Goal: Navigation & Orientation: Find specific page/section

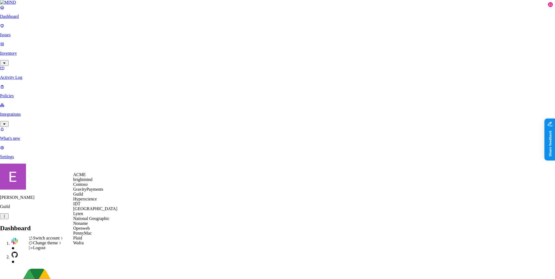
scroll to position [27, 0]
click at [86, 221] on span "National Geographic" at bounding box center [91, 218] width 36 height 5
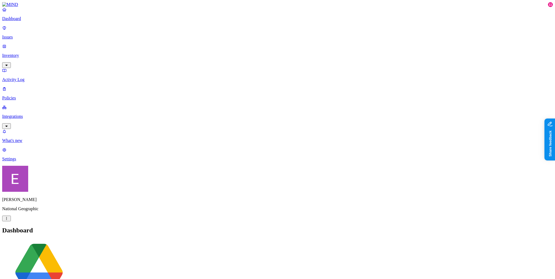
click at [30, 114] on p "Integrations" at bounding box center [277, 116] width 550 height 5
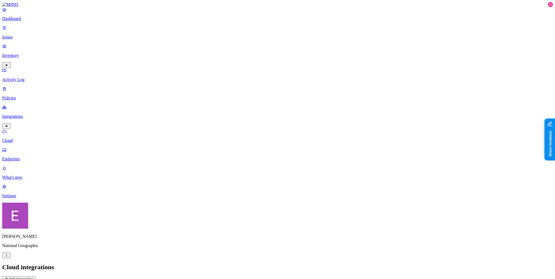
click at [21, 147] on link "Endpoints" at bounding box center [277, 154] width 550 height 14
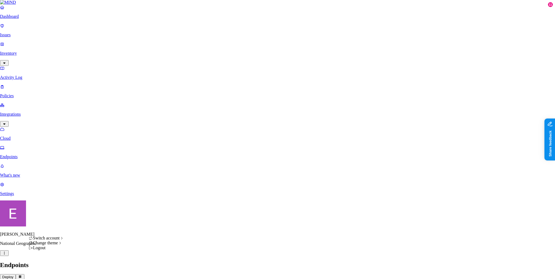
click at [53, 271] on html "Dashboard Issues Inventory Activity Log Policies Integrations Cloud Endpoints W…" at bounding box center [277, 258] width 555 height 517
click at [92, 182] on span "brightmind" at bounding box center [82, 179] width 19 height 5
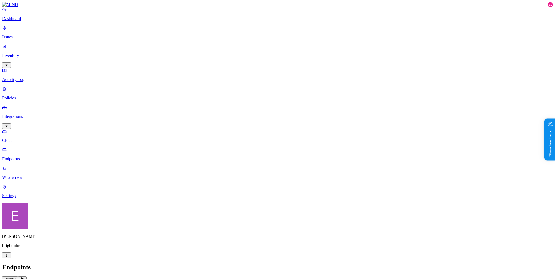
click at [54, 273] on html "Dashboard Issues Inventory Activity Log Policies Integrations Cloud Endpoints W…" at bounding box center [277, 167] width 555 height 334
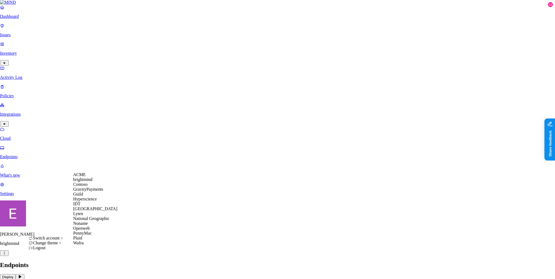
click at [85, 206] on div "IDT" at bounding box center [95, 204] width 44 height 5
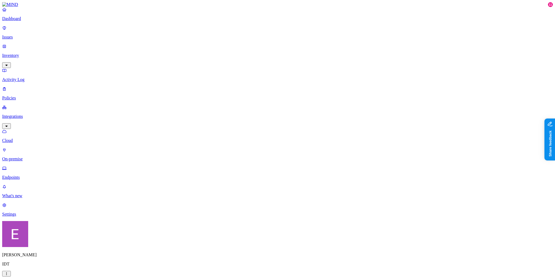
click at [28, 21] on link "Dashboard" at bounding box center [277, 14] width 550 height 14
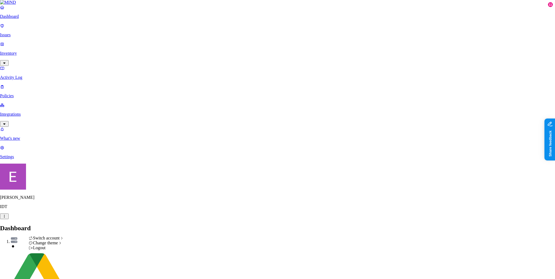
click at [92, 192] on div "GravityPayments" at bounding box center [95, 189] width 44 height 5
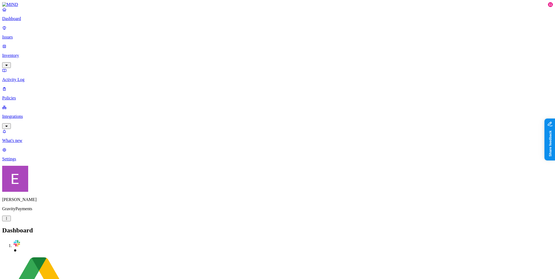
click at [30, 114] on p "Integrations" at bounding box center [277, 116] width 550 height 5
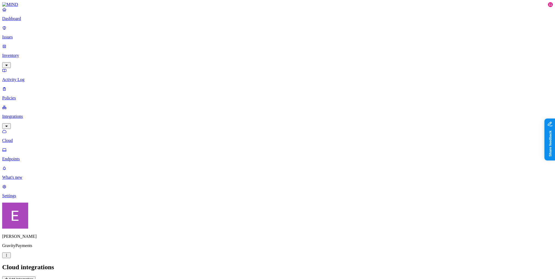
click at [30, 53] on p "Inventory" at bounding box center [277, 55] width 550 height 5
click at [16, 85] on div "Dashboard Issues Inventory Resources Users Activity Log Policies Integrations" at bounding box center [277, 86] width 550 height 159
click at [16, 151] on p "Integrations" at bounding box center [277, 153] width 550 height 5
click at [20, 157] on p "Endpoints" at bounding box center [277, 159] width 550 height 5
click at [20, 7] on link at bounding box center [277, 4] width 550 height 5
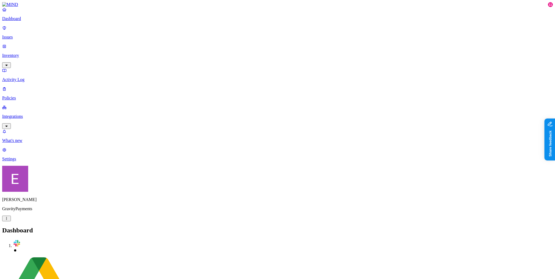
click at [17, 86] on link "Policies" at bounding box center [277, 93] width 550 height 14
